Goal: Task Accomplishment & Management: Use online tool/utility

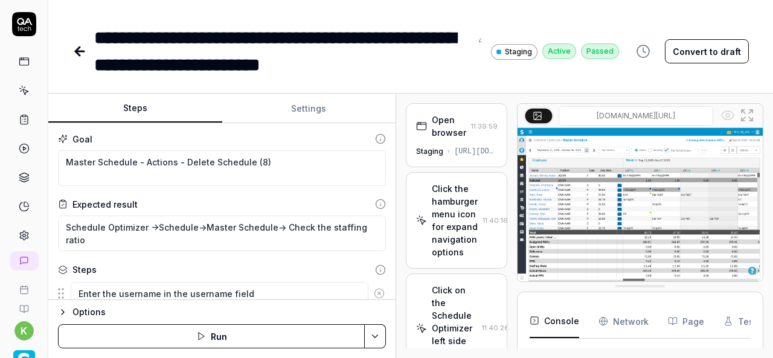
scroll to position [147, 0]
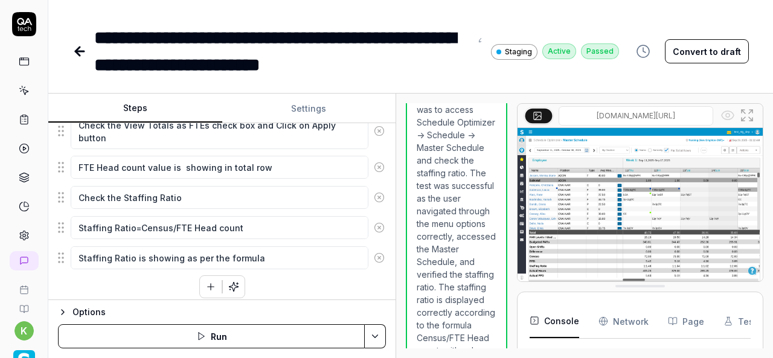
type textarea "*"
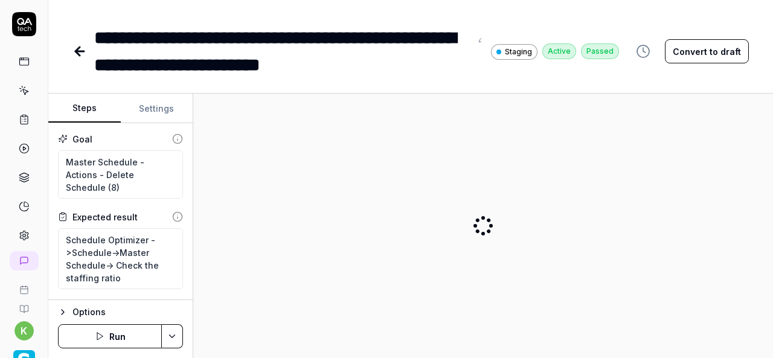
type textarea "*"
